Goal: Find specific page/section: Find specific page/section

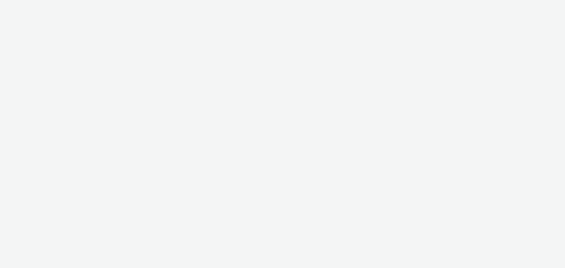
select select "ac009755-aa48-4799-8050-7a339a378eb8"
select select "79162ed7-0017-4339-93b0-3399b708648f"
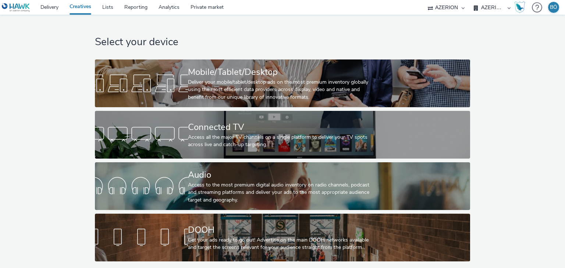
click at [490, 2] on select "AZERION AZERION APAC AZERION AUSTRIA AZERION BEL - ADEXPERTS AZERION BRAZIL AZE…" at bounding box center [492, 7] width 44 height 15
click at [459, 6] on select "Apex AZERION Hawk" at bounding box center [446, 7] width 44 height 15
select select "56d0a833-3276-4dfd-90a4-247512fb7059"
click at [468, 0] on select "Apex AZERION Hawk" at bounding box center [446, 7] width 44 height 15
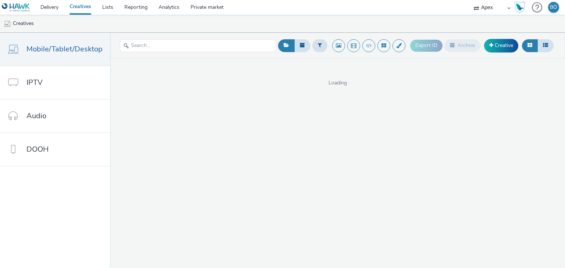
drag, startPoint x: 0, startPoint y: 0, endPoint x: 23, endPoint y: 10, distance: 24.7
click at [23, 10] on img at bounding box center [16, 7] width 28 height 9
